Goal: Information Seeking & Learning: Learn about a topic

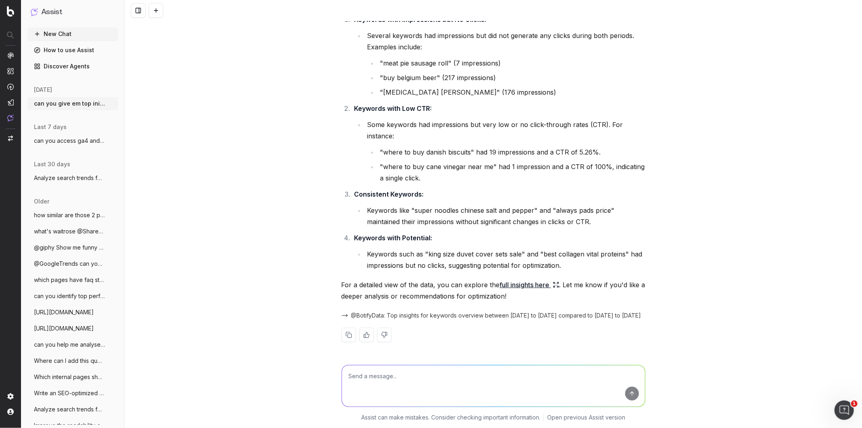
scroll to position [120, 0]
click at [537, 279] on link "full insights here" at bounding box center [529, 284] width 59 height 11
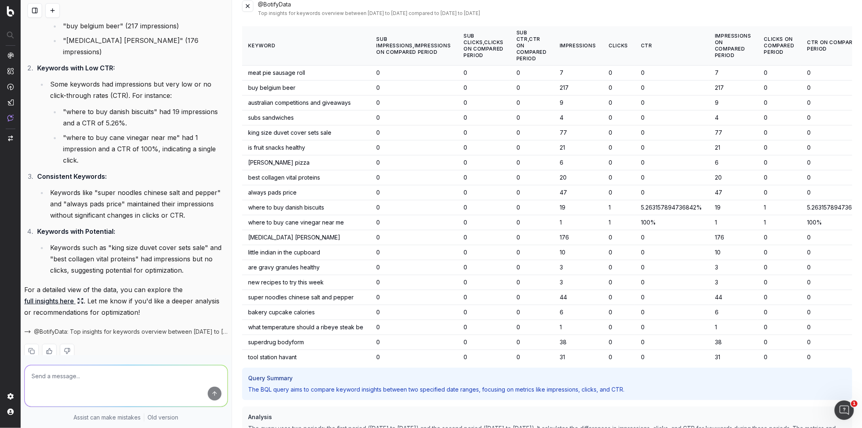
scroll to position [0, 0]
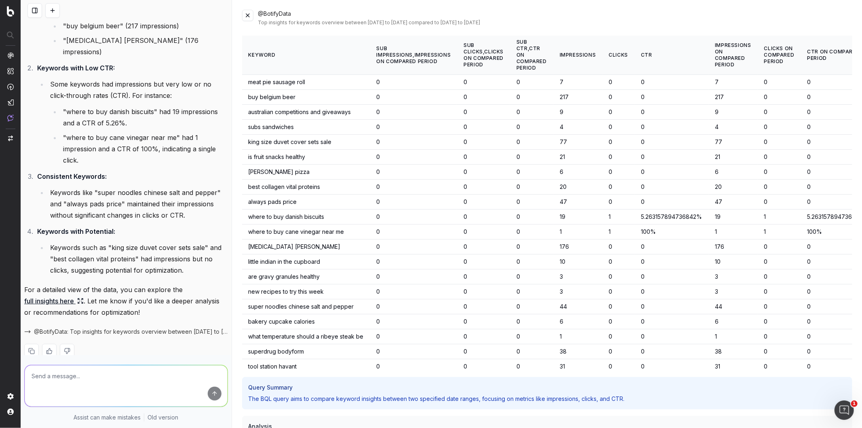
click at [249, 13] on button at bounding box center [247, 15] width 11 height 11
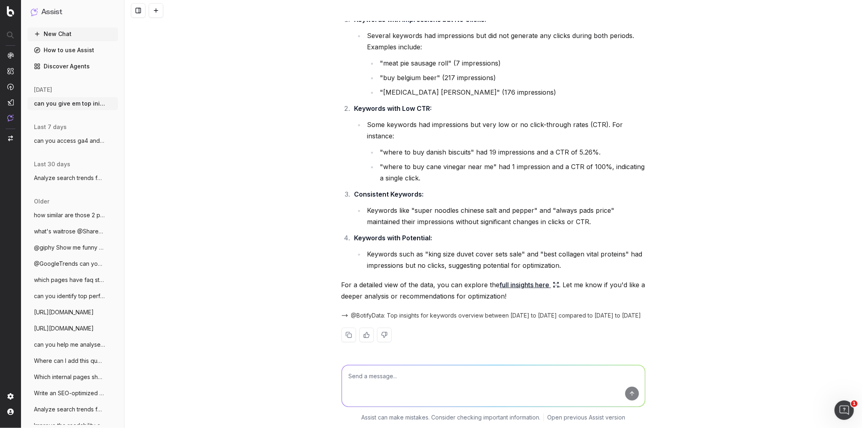
scroll to position [120, 0]
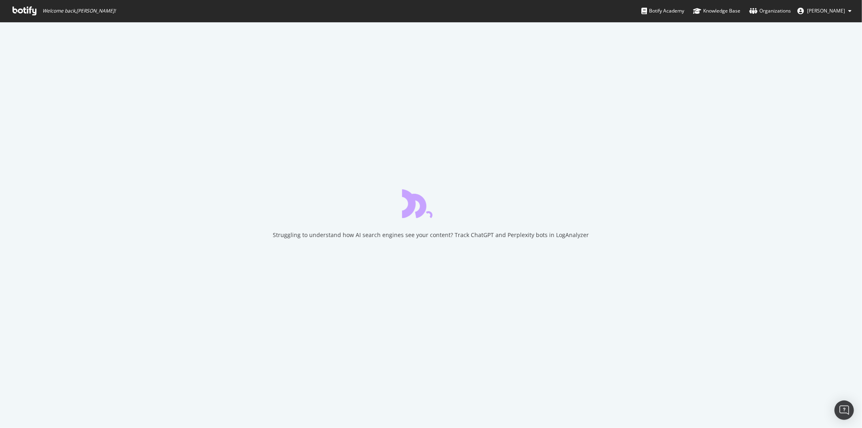
click at [22, 17] on span "Welcome back, [PERSON_NAME] !" at bounding box center [64, 11] width 116 height 22
click at [25, 14] on icon at bounding box center [25, 10] width 24 height 9
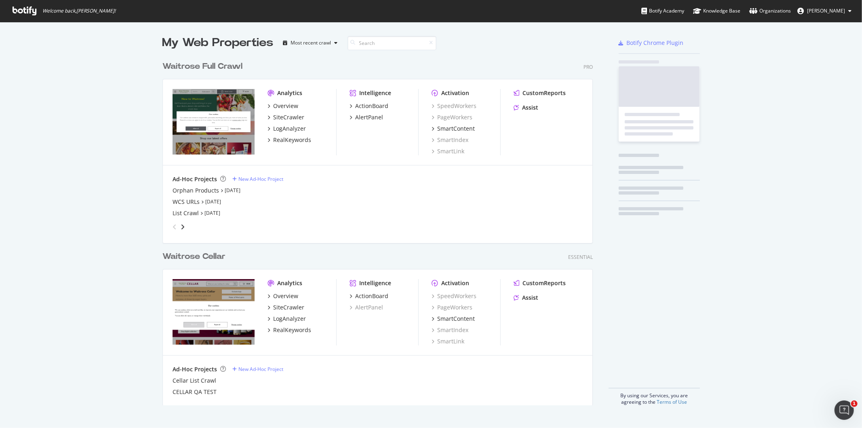
scroll to position [348, 430]
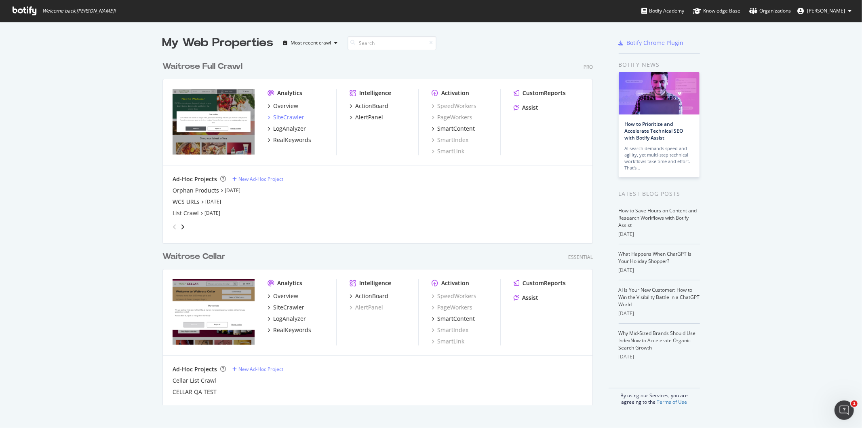
click at [284, 113] on div "SiteCrawler" at bounding box center [288, 117] width 31 height 8
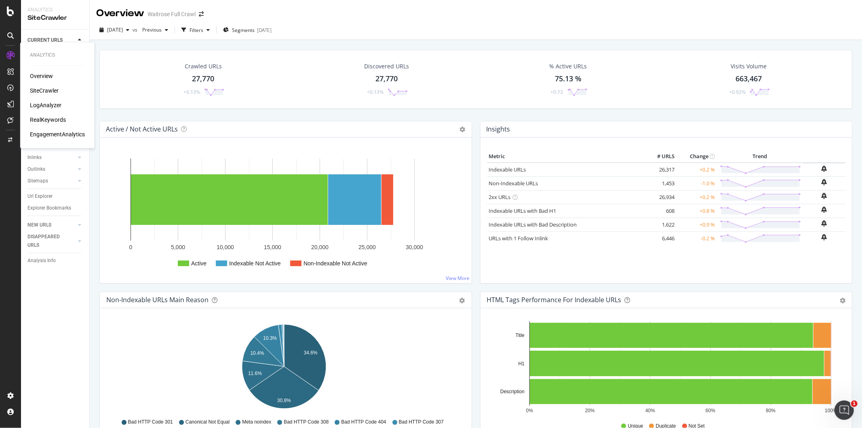
click at [43, 122] on div "RealKeywords" at bounding box center [48, 120] width 36 height 8
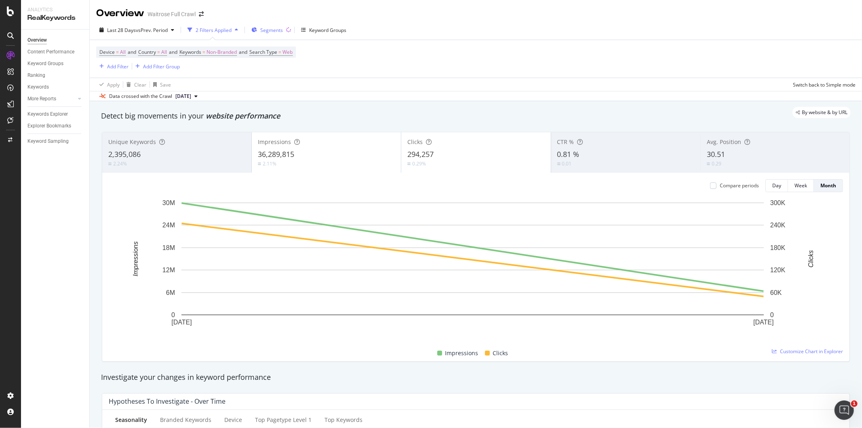
click at [280, 32] on span "Segments" at bounding box center [271, 30] width 23 height 7
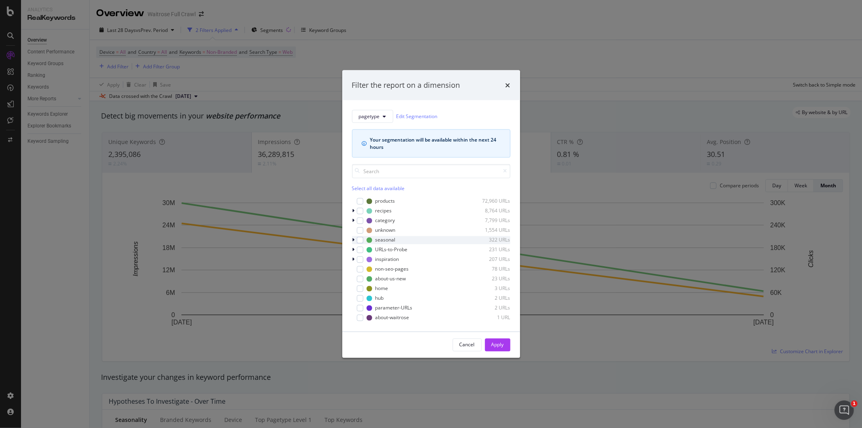
click at [353, 239] on icon "modal" at bounding box center [354, 239] width 2 height 5
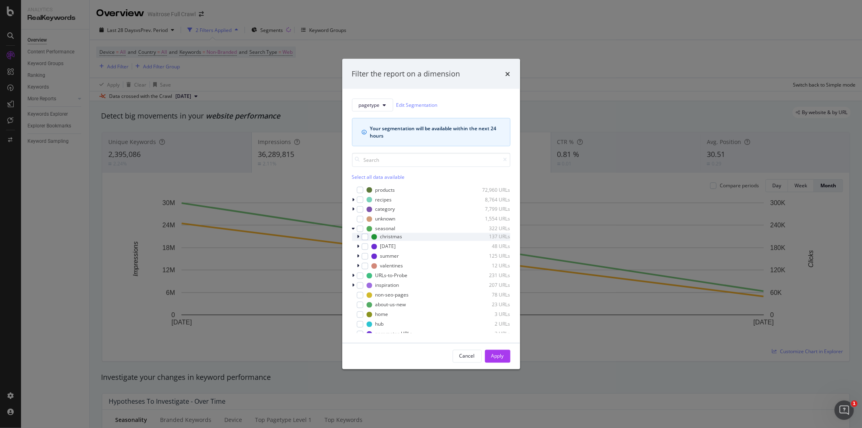
click at [359, 237] on icon "modal" at bounding box center [358, 236] width 2 height 5
click at [364, 239] on div "modal" at bounding box center [365, 236] width 6 height 6
click at [505, 355] on button "Apply" at bounding box center [497, 355] width 25 height 13
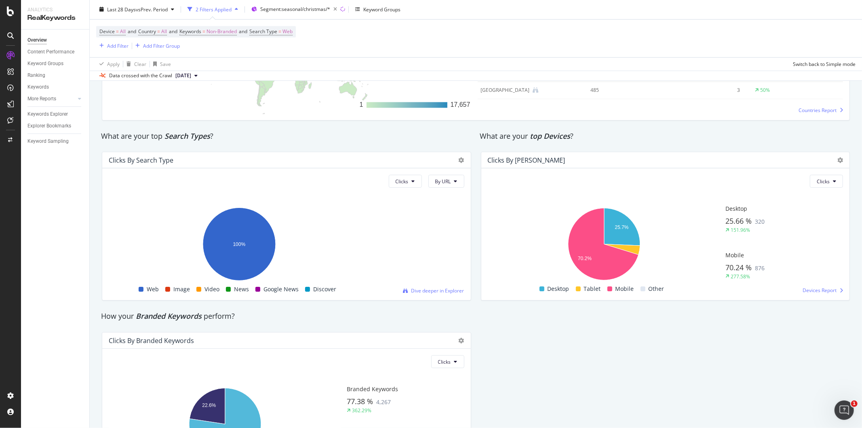
scroll to position [1392, 0]
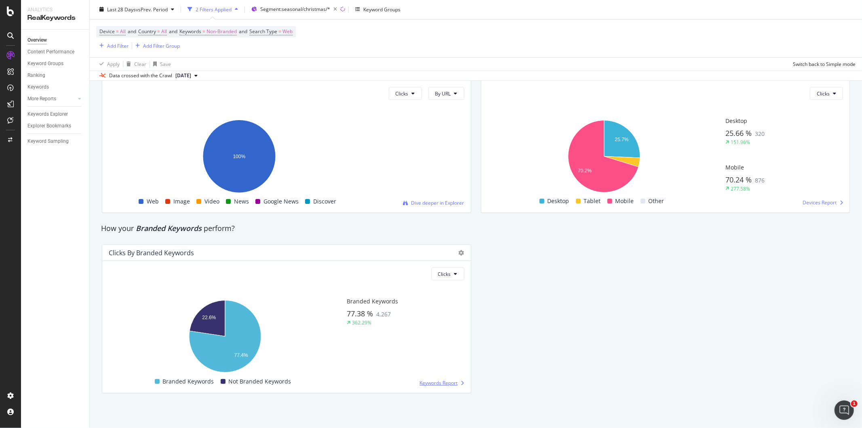
click at [430, 385] on span "Keywords Report" at bounding box center [439, 382] width 38 height 7
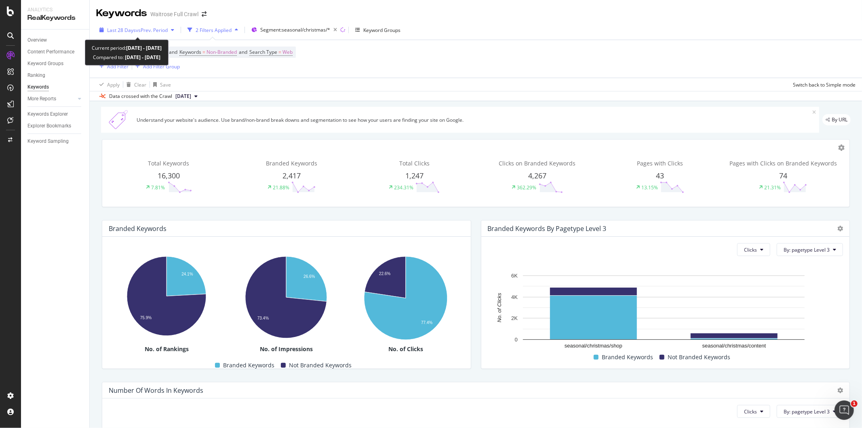
click at [167, 34] on div "Last 28 Days vs Prev. Period" at bounding box center [136, 30] width 81 height 12
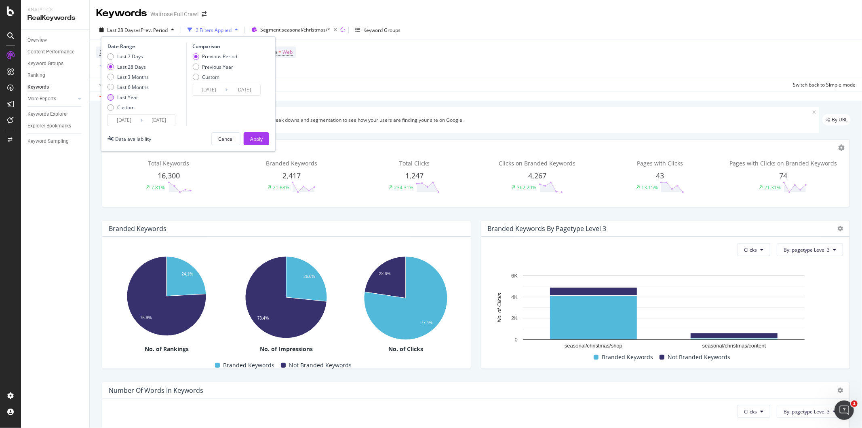
click at [122, 99] on div "Last Year" at bounding box center [127, 97] width 21 height 7
type input "2024/09/06"
type input "2023/09/07"
type input "2024/09/05"
click at [258, 139] on div "Apply" at bounding box center [256, 138] width 13 height 7
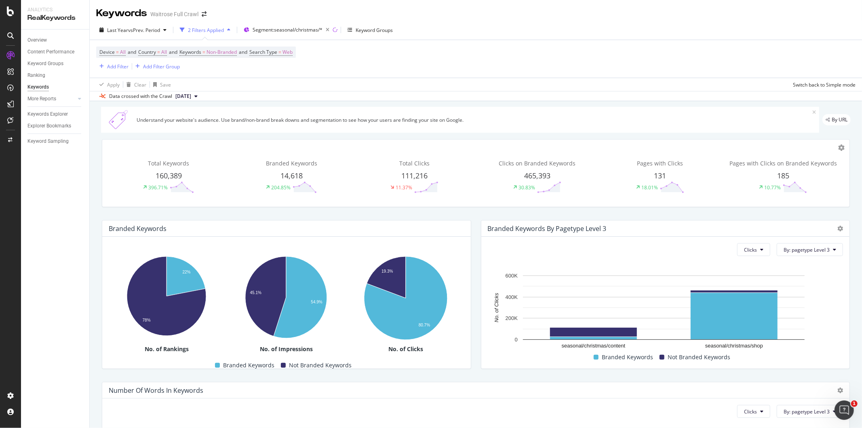
click at [174, 175] on span "160,389" at bounding box center [169, 176] width 26 height 10
